Goal: Information Seeking & Learning: Learn about a topic

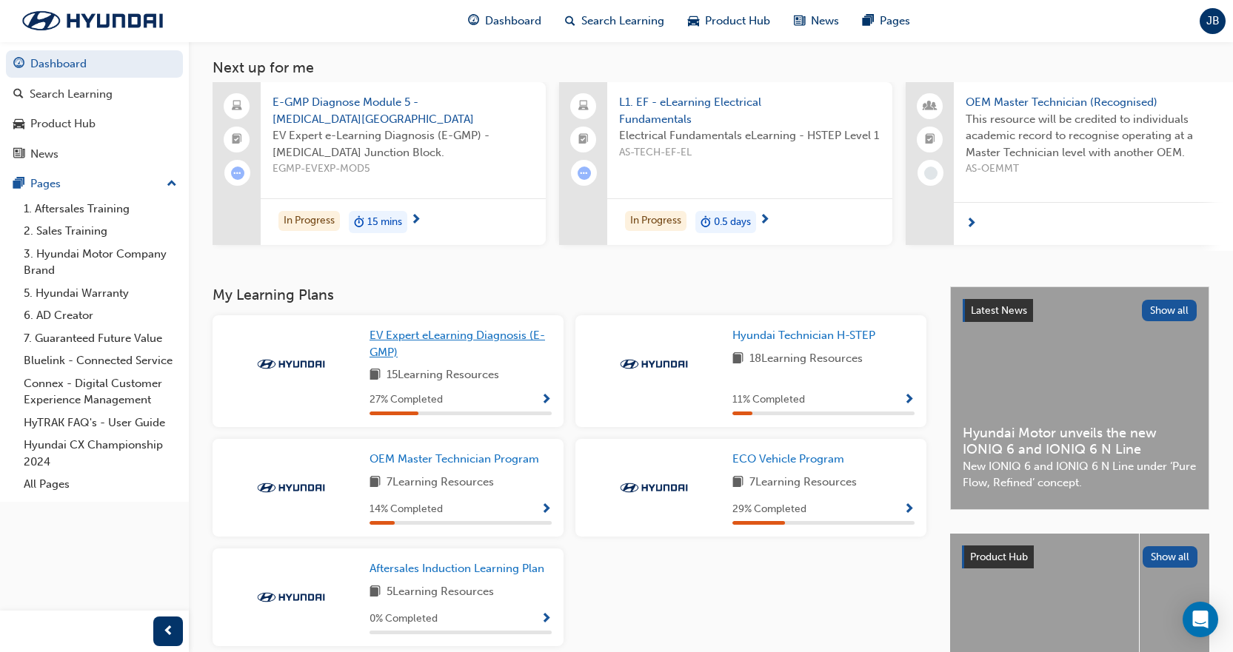
scroll to position [148, 0]
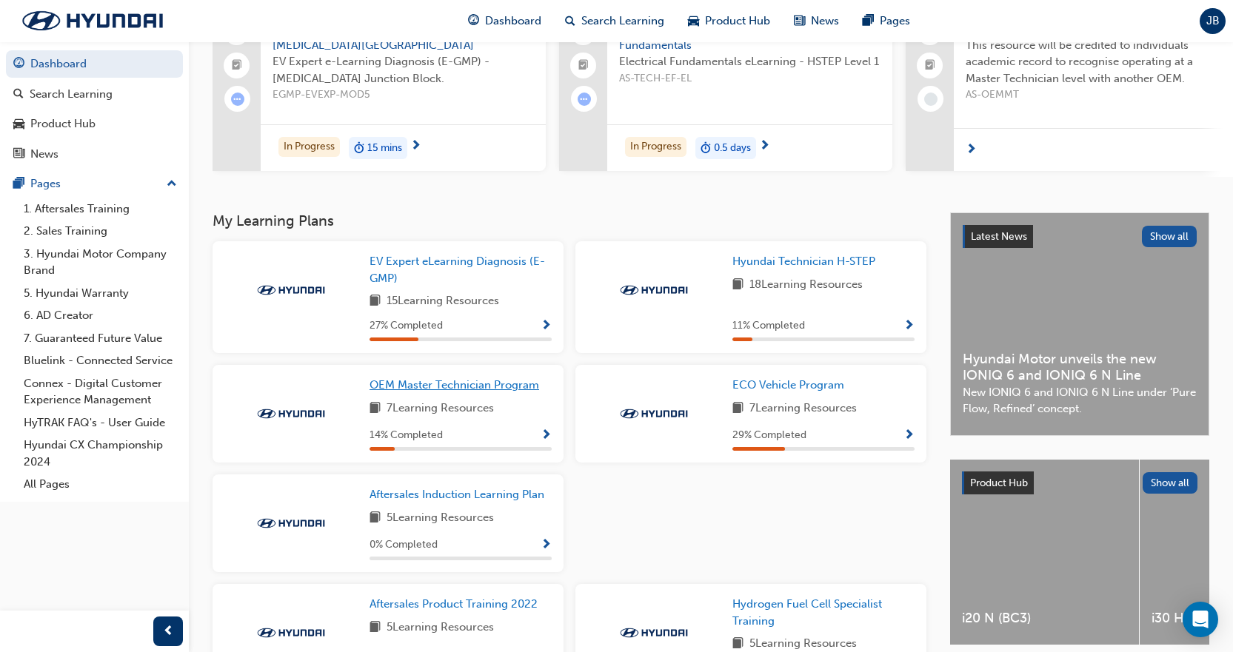
click at [502, 392] on span "OEM Master Technician Program" at bounding box center [454, 384] width 170 height 13
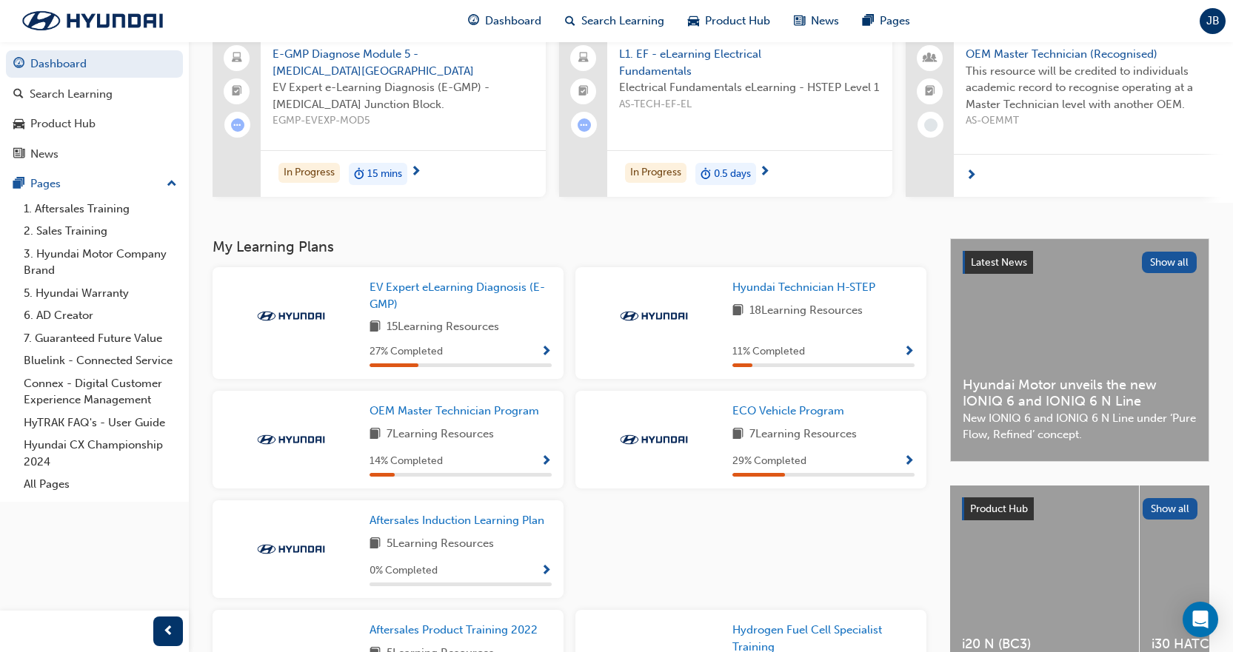
scroll to position [148, 0]
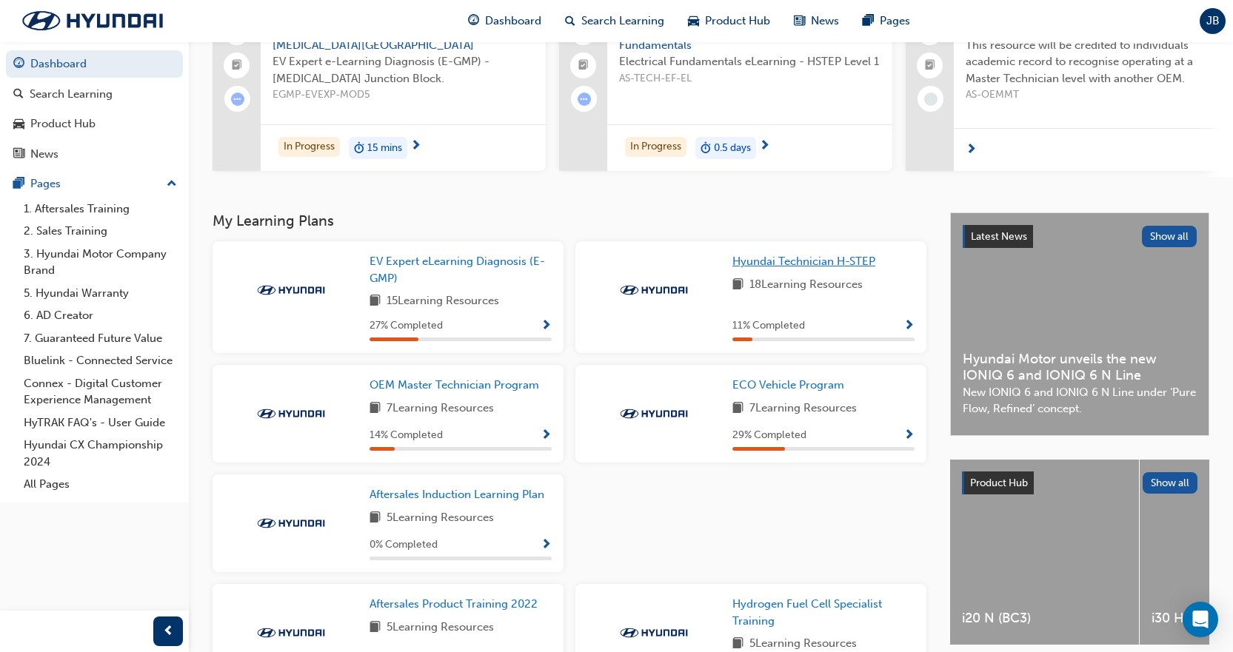
click at [801, 267] on span "Hyundai Technician H-STEP" at bounding box center [803, 261] width 143 height 13
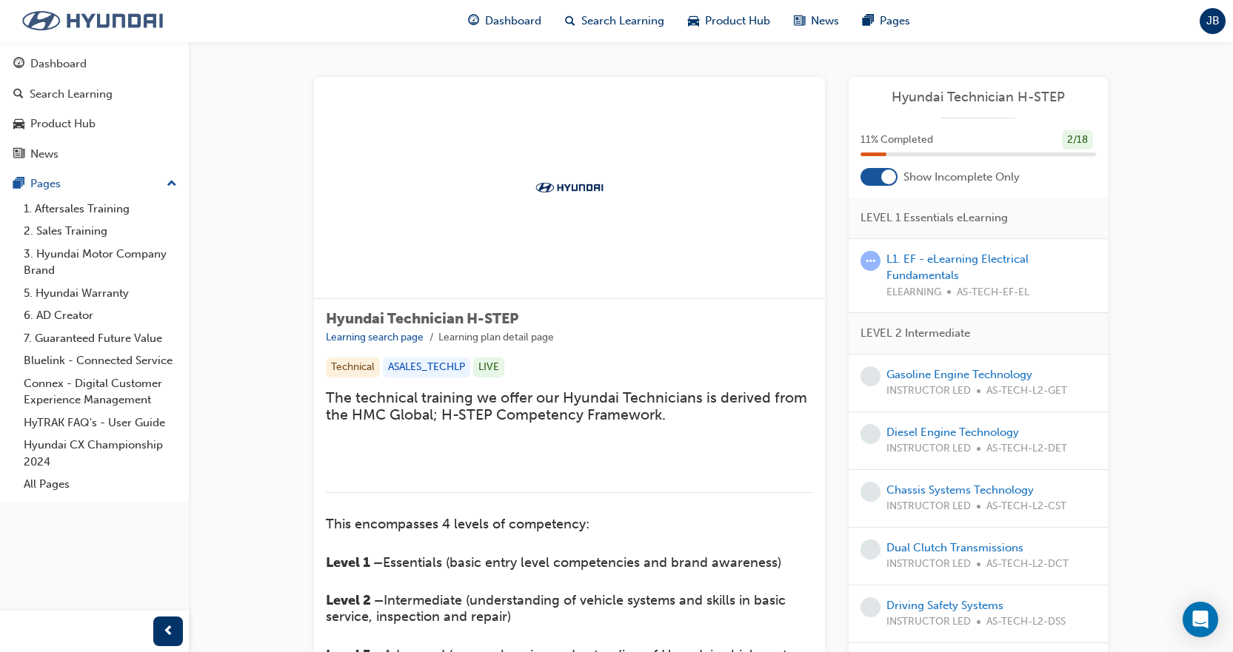
click at [84, 16] on img at bounding box center [92, 20] width 170 height 31
